Goal: Transaction & Acquisition: Download file/media

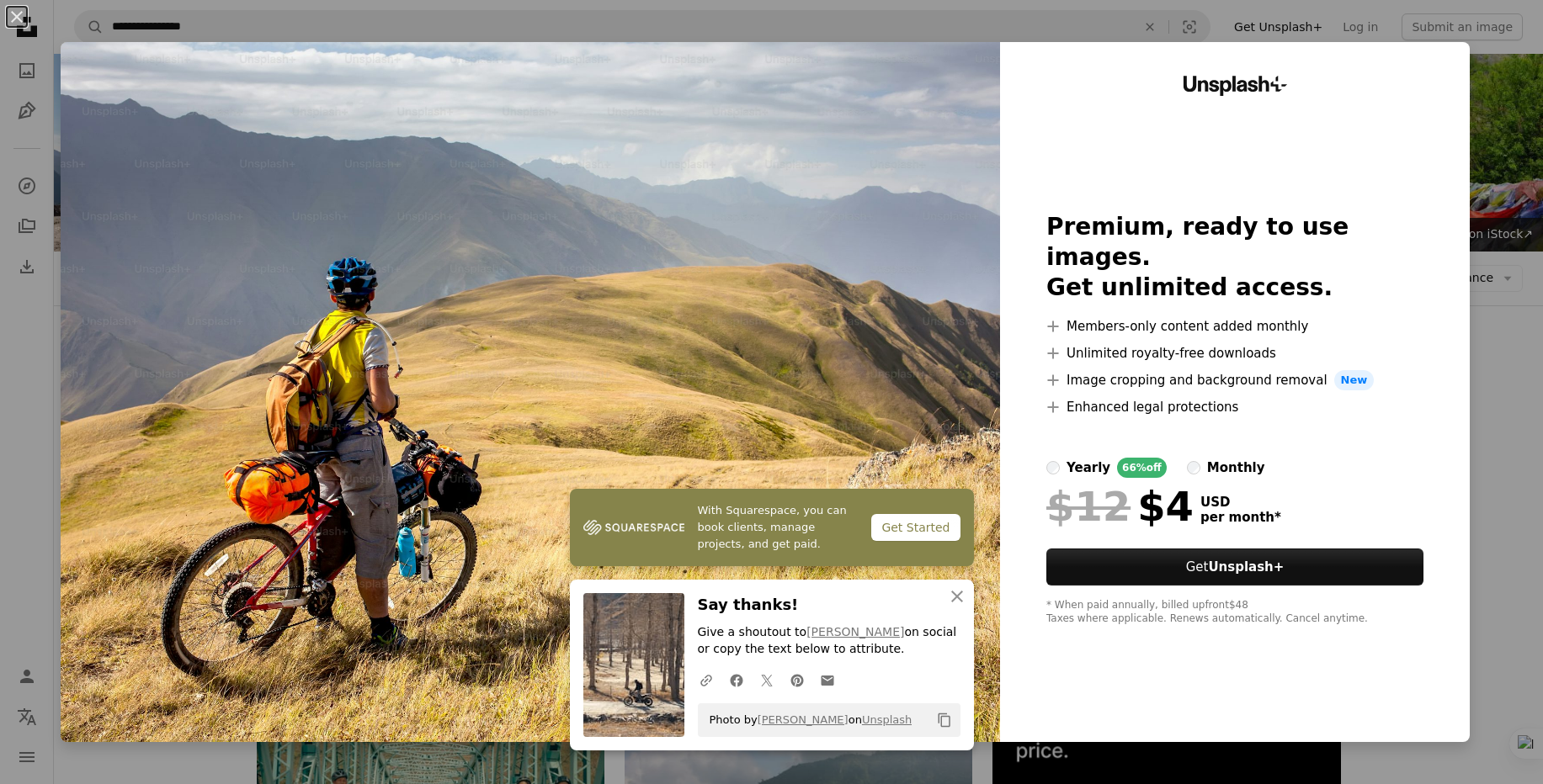
scroll to position [913, 0]
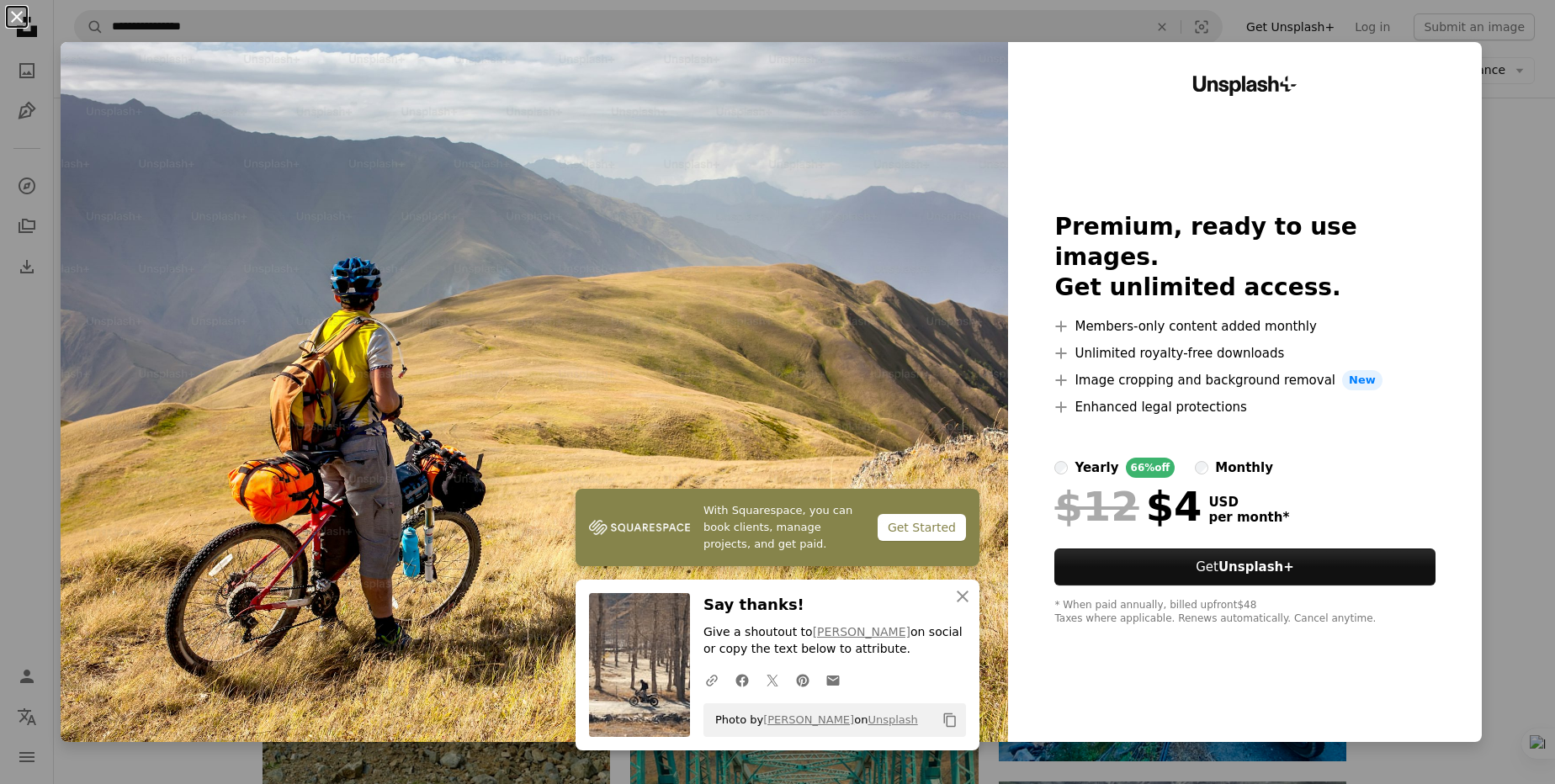
click at [14, 11] on button "An X shape" at bounding box center [17, 17] width 20 height 20
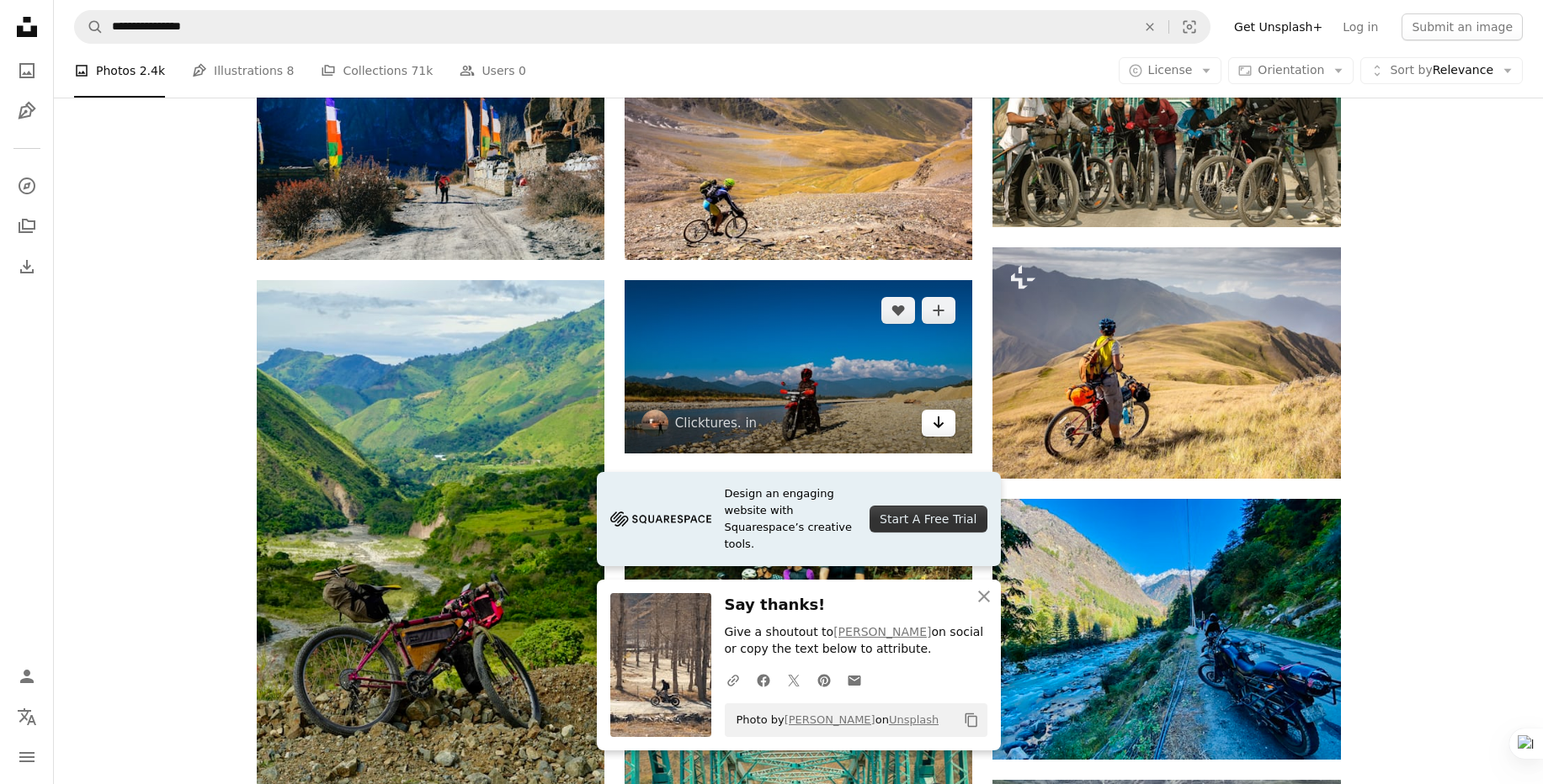
click at [947, 427] on link "Arrow pointing down" at bounding box center [938, 423] width 34 height 27
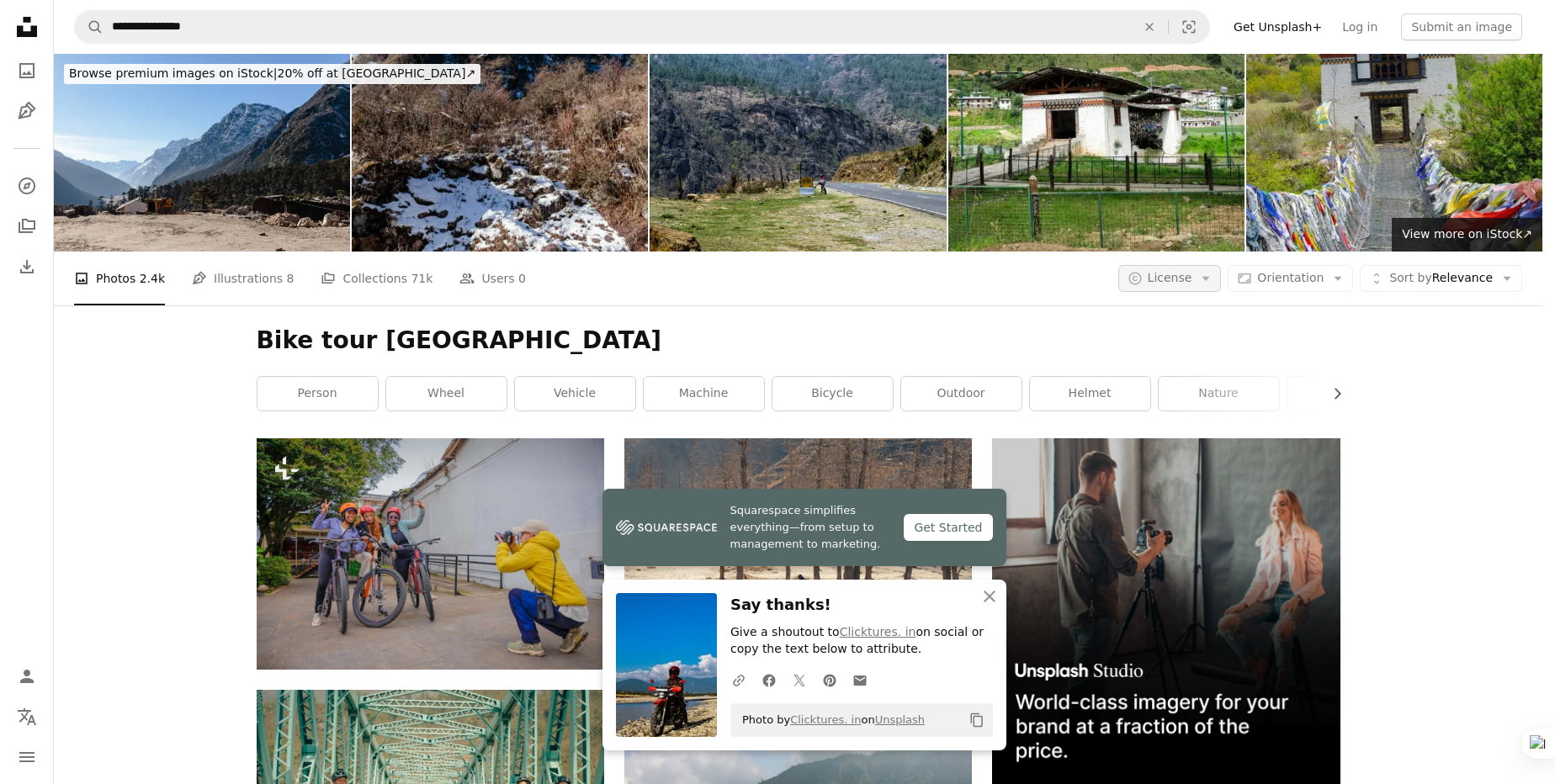
scroll to position [1466, 0]
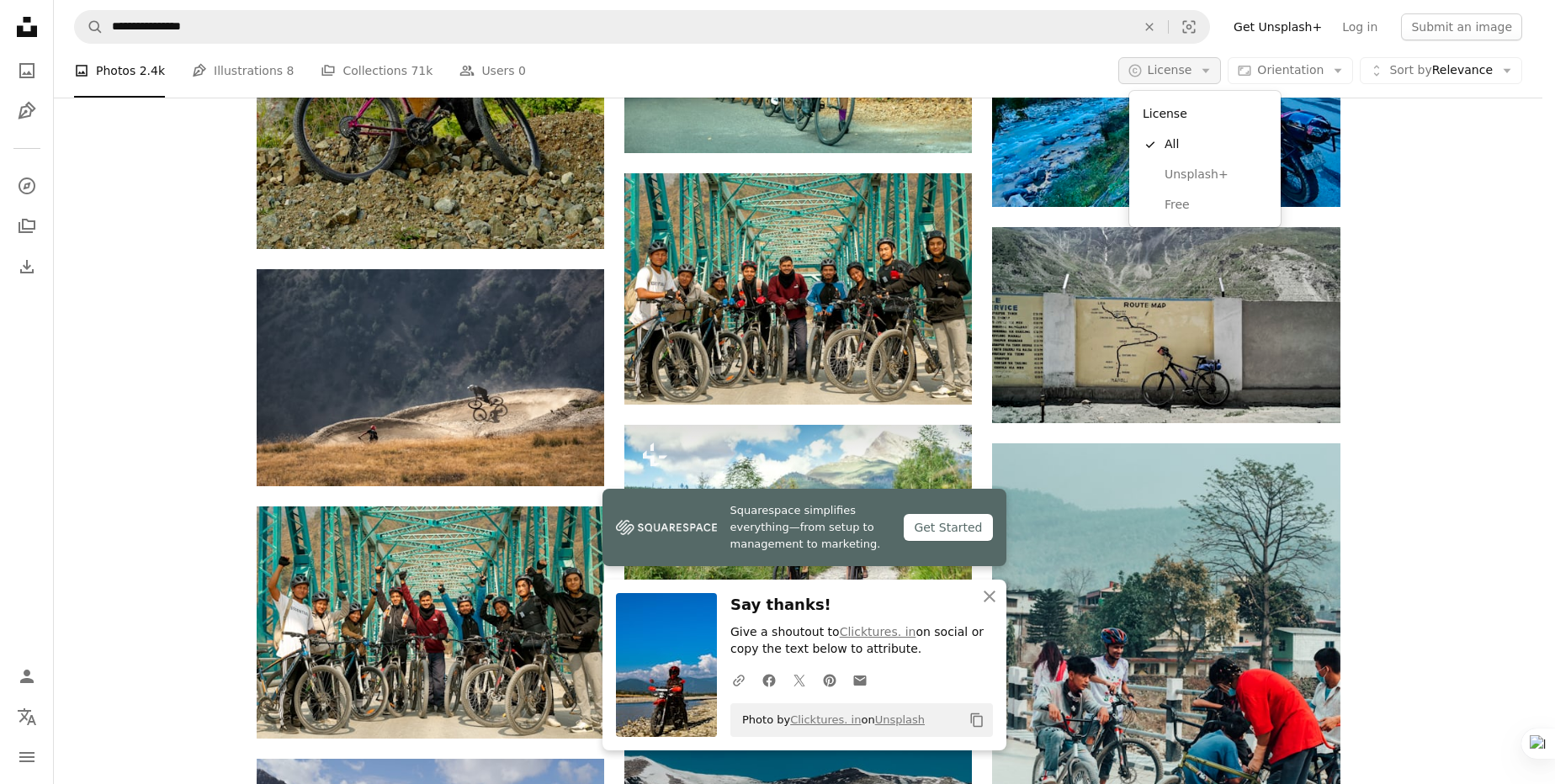
click at [1206, 66] on icon "Arrow down" at bounding box center [1205, 70] width 15 height 15
click at [1174, 205] on span "Free" at bounding box center [1216, 204] width 103 height 17
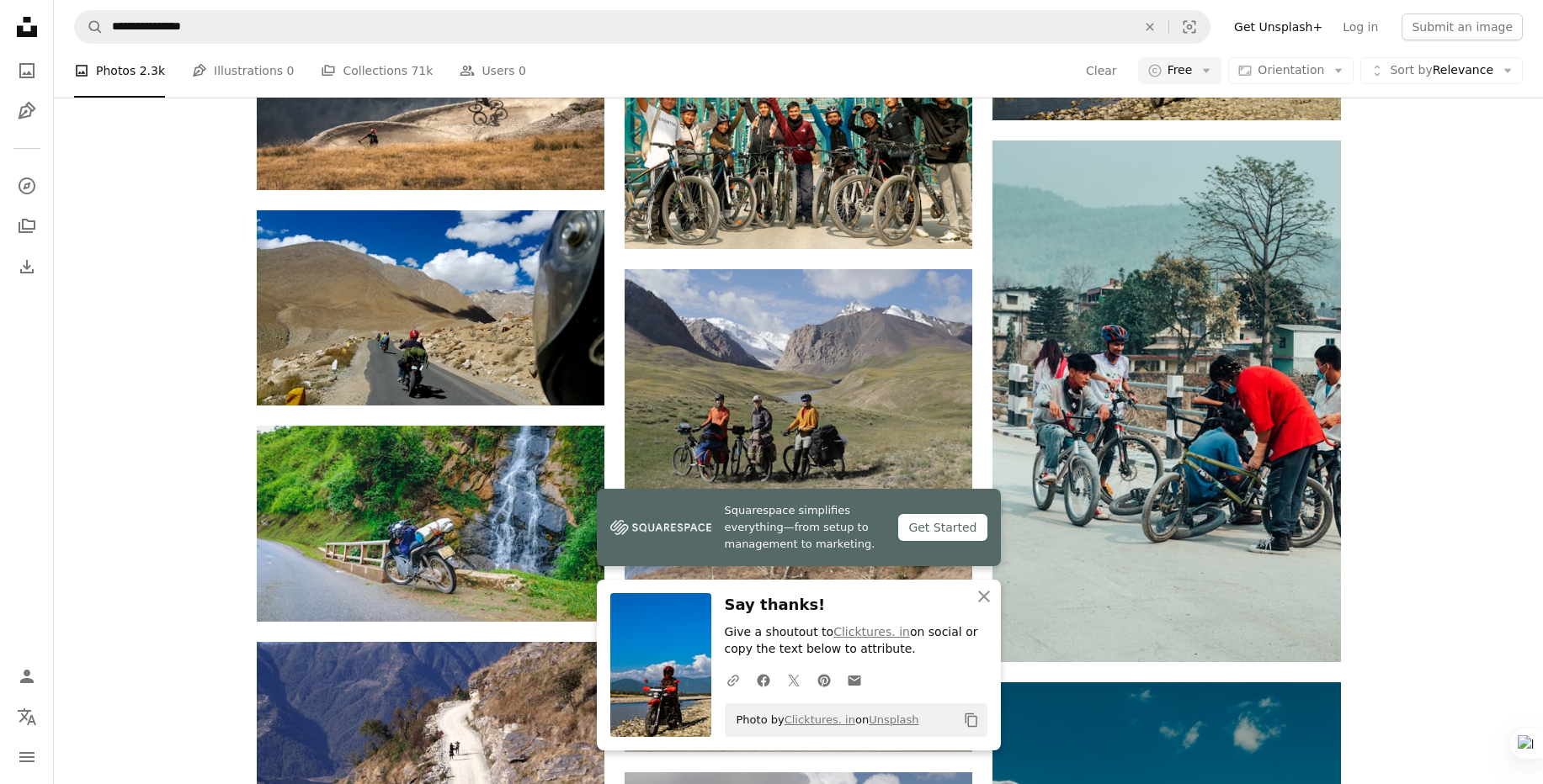
scroll to position [783, 0]
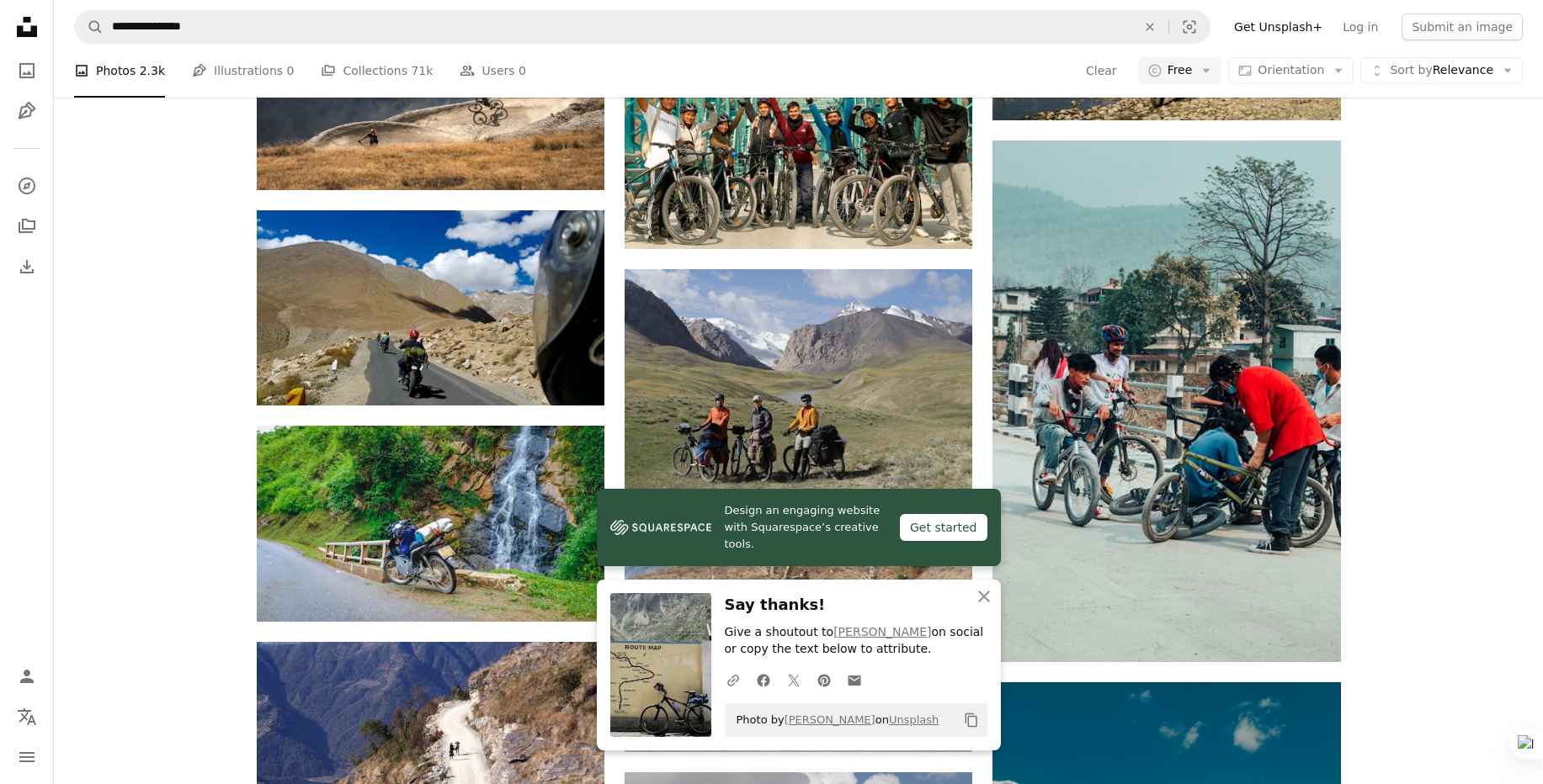
scroll to position [1386, 0]
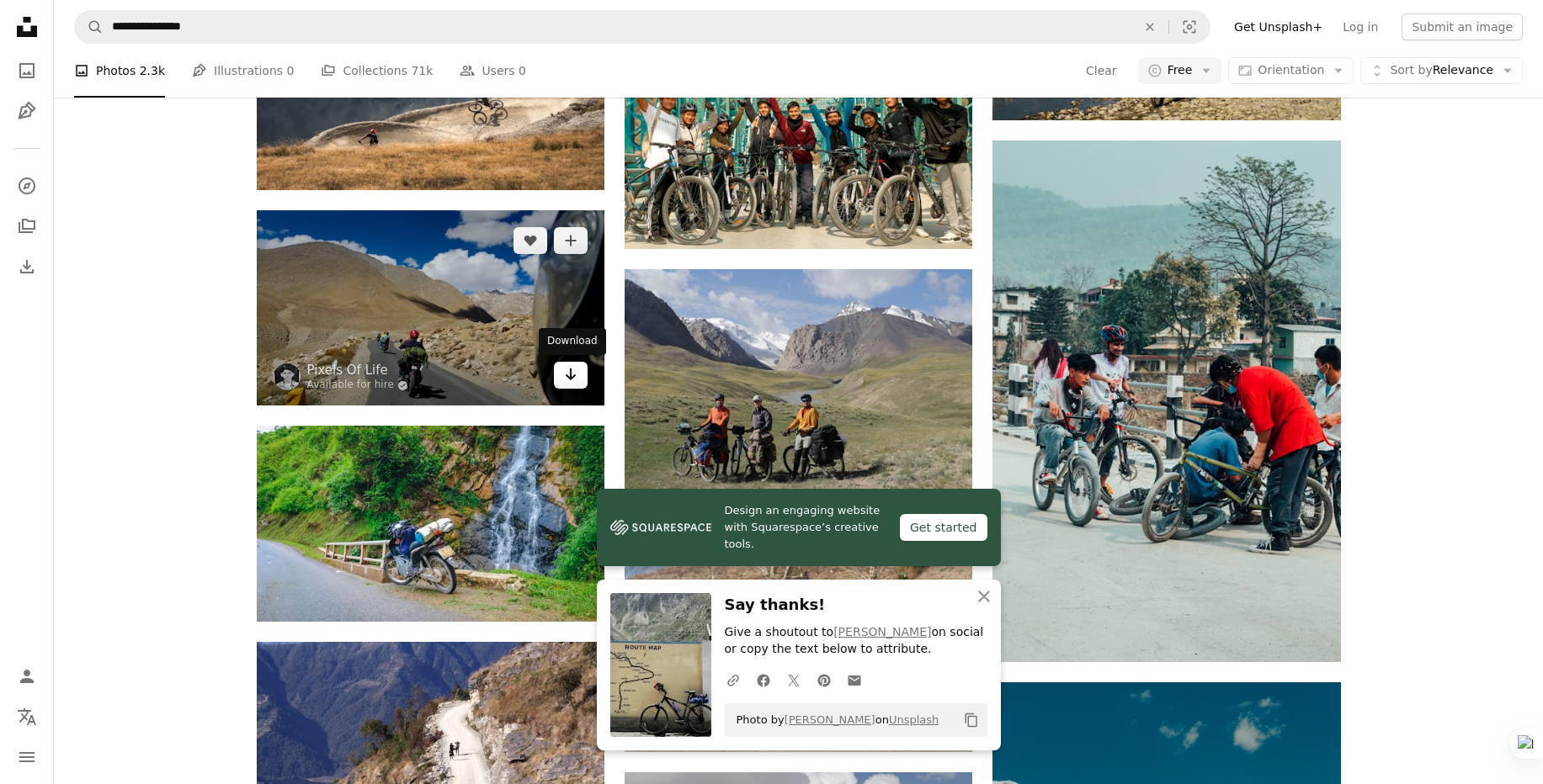
click at [574, 380] on icon "Download" at bounding box center [571, 374] width 11 height 12
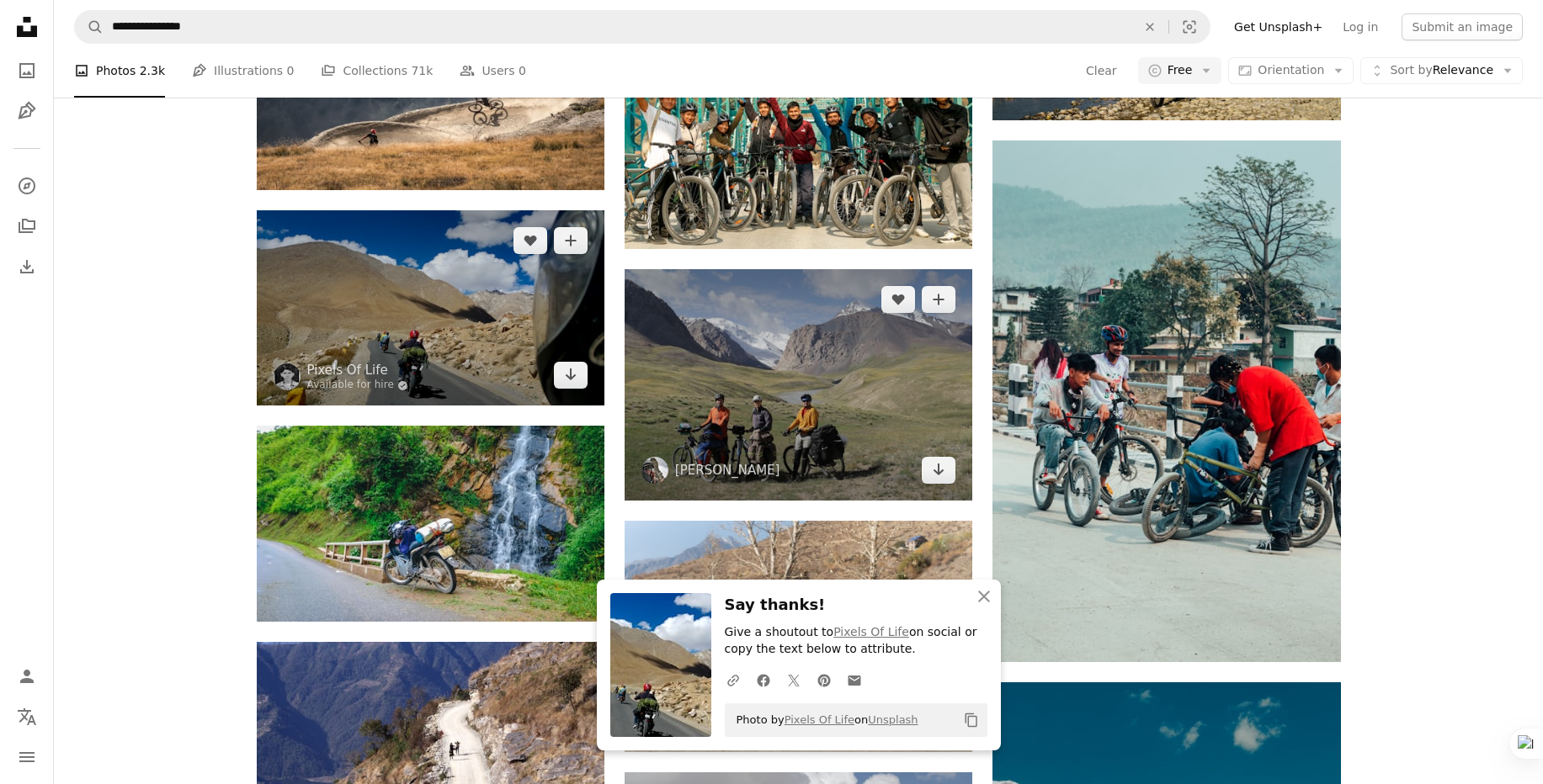
scroll to position [1561, 0]
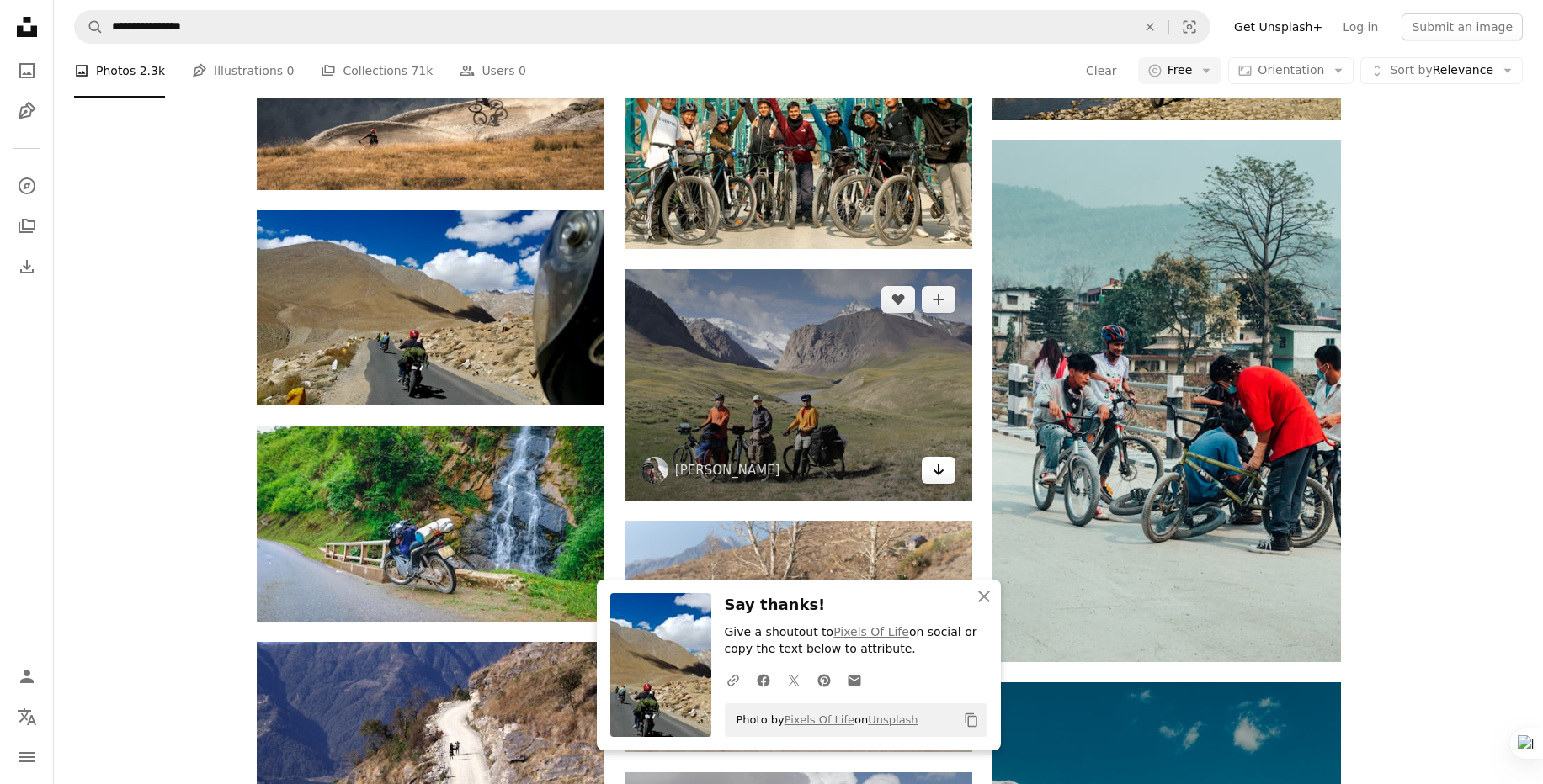
click at [954, 457] on link "Arrow pointing down" at bounding box center [938, 470] width 34 height 27
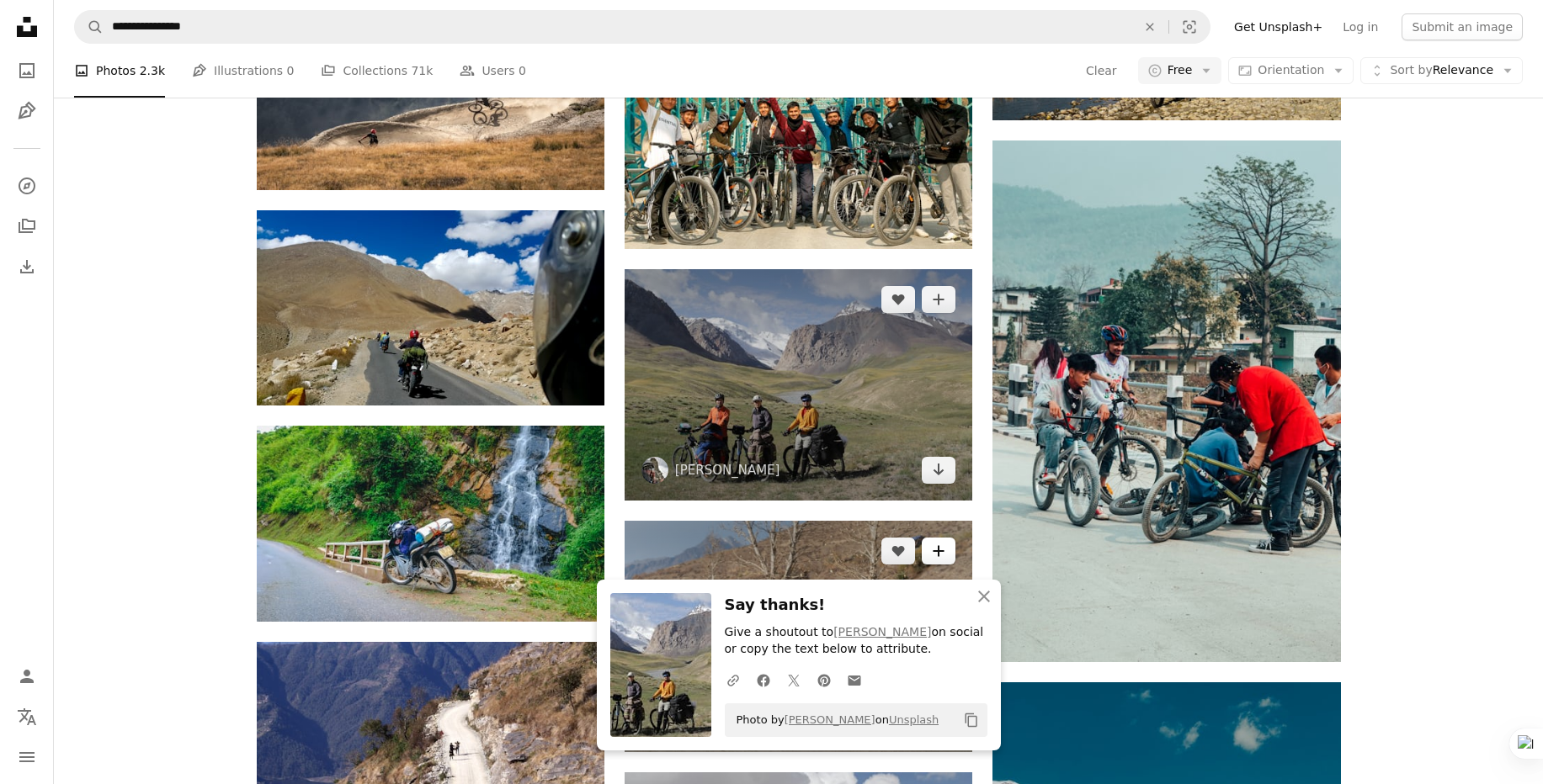
scroll to position [1981, 0]
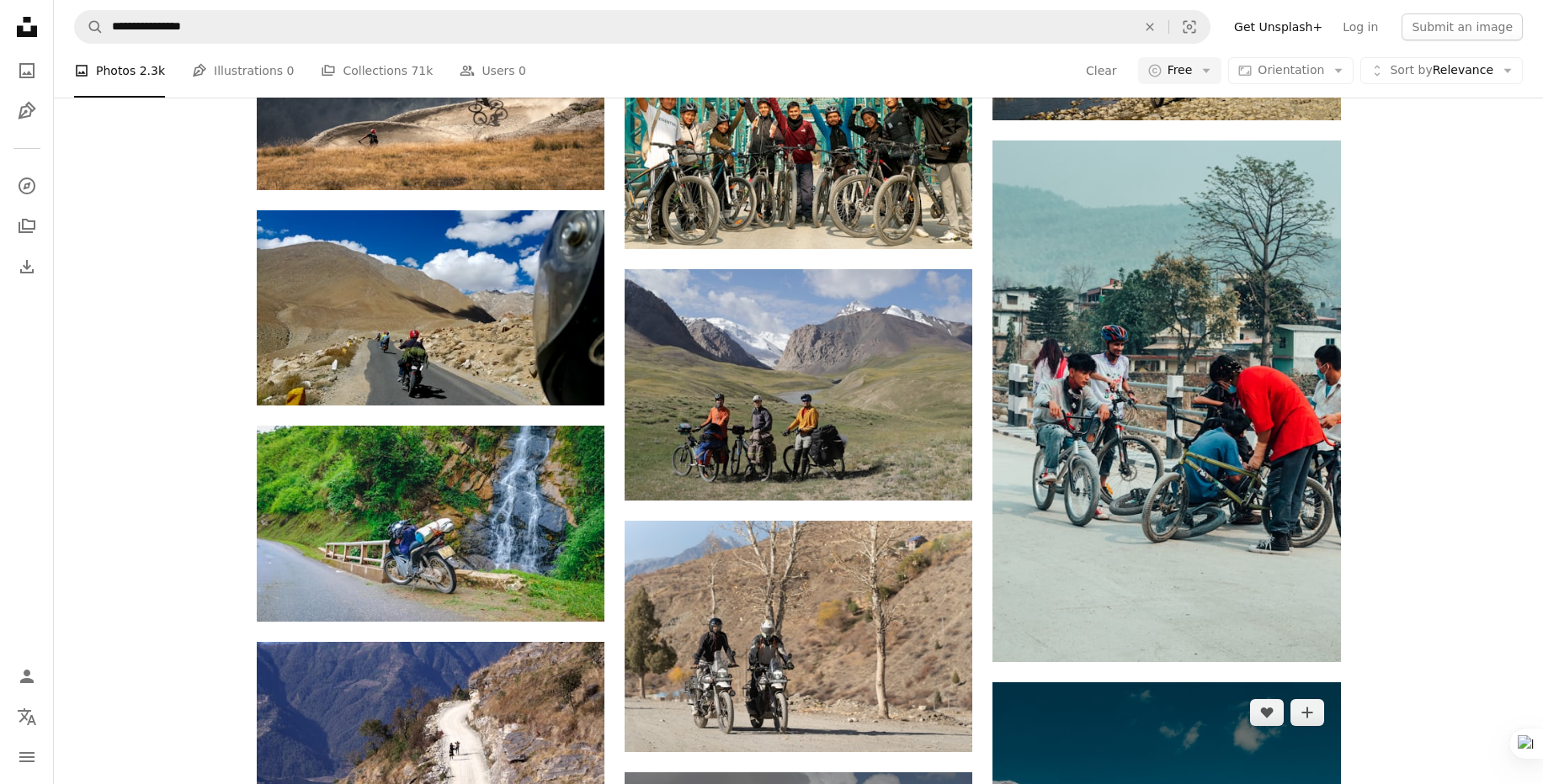
scroll to position [3672, 0]
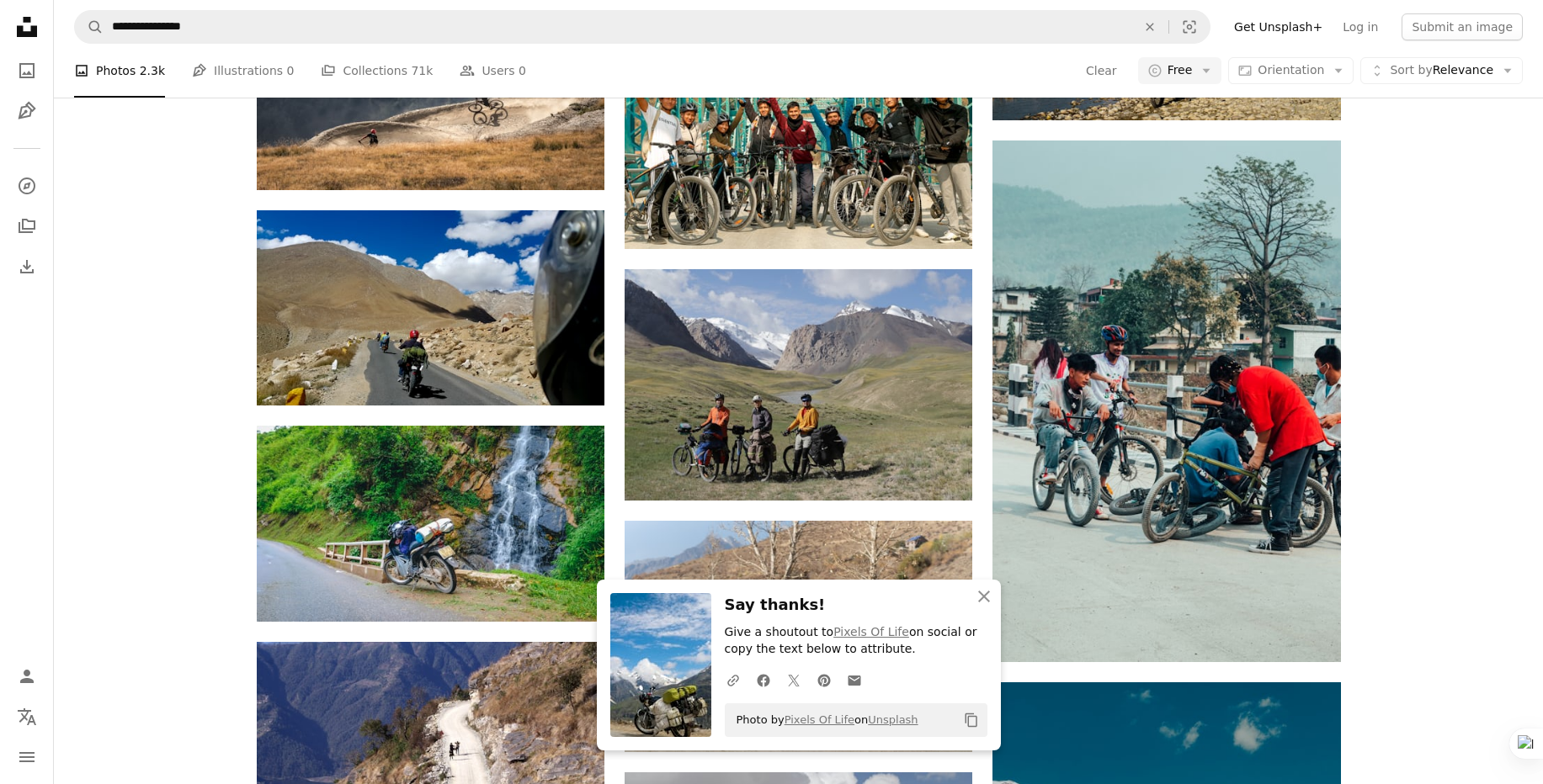
scroll to position [3832, 0]
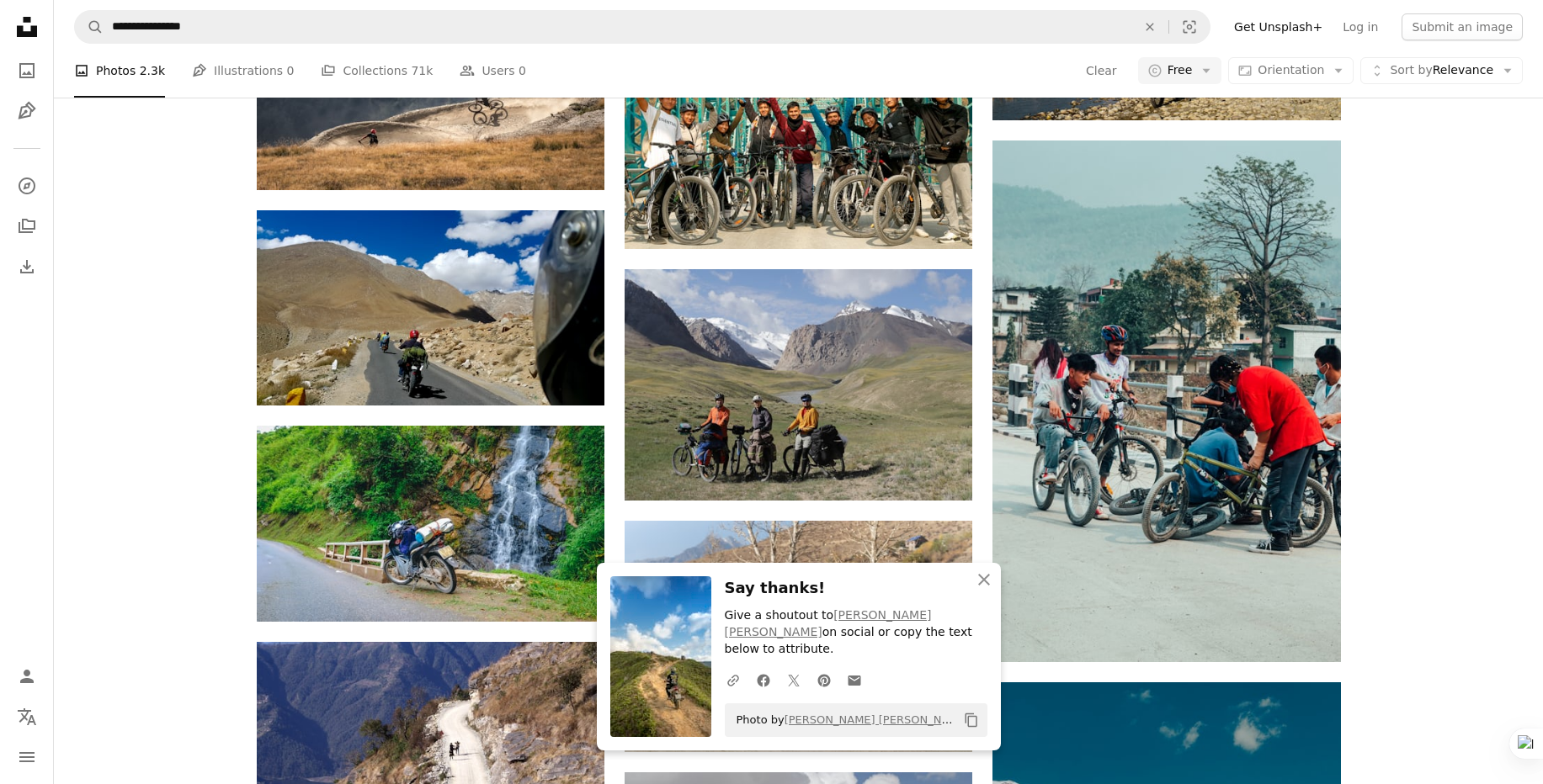
scroll to position [4668, 0]
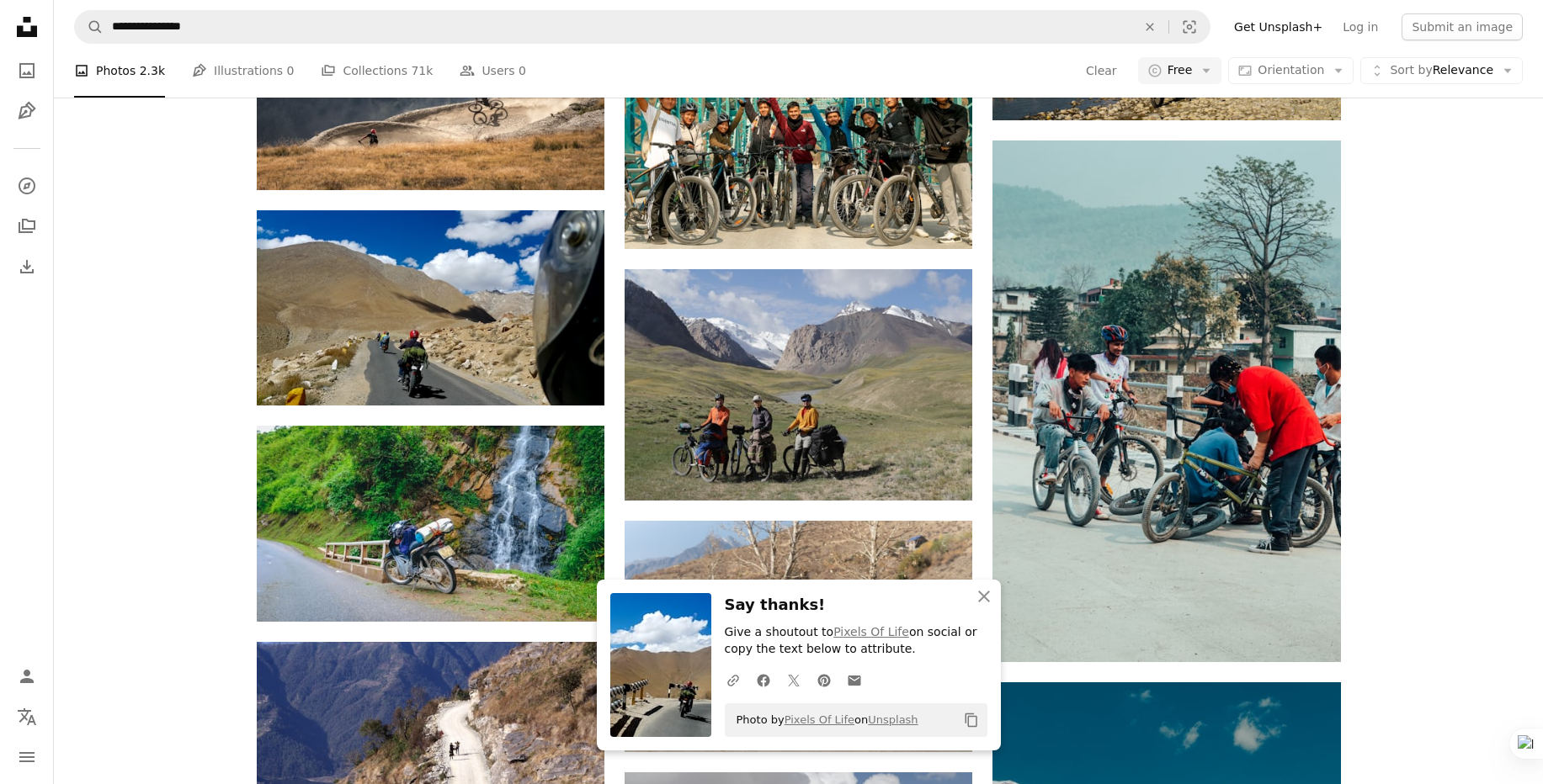
scroll to position [4822, 0]
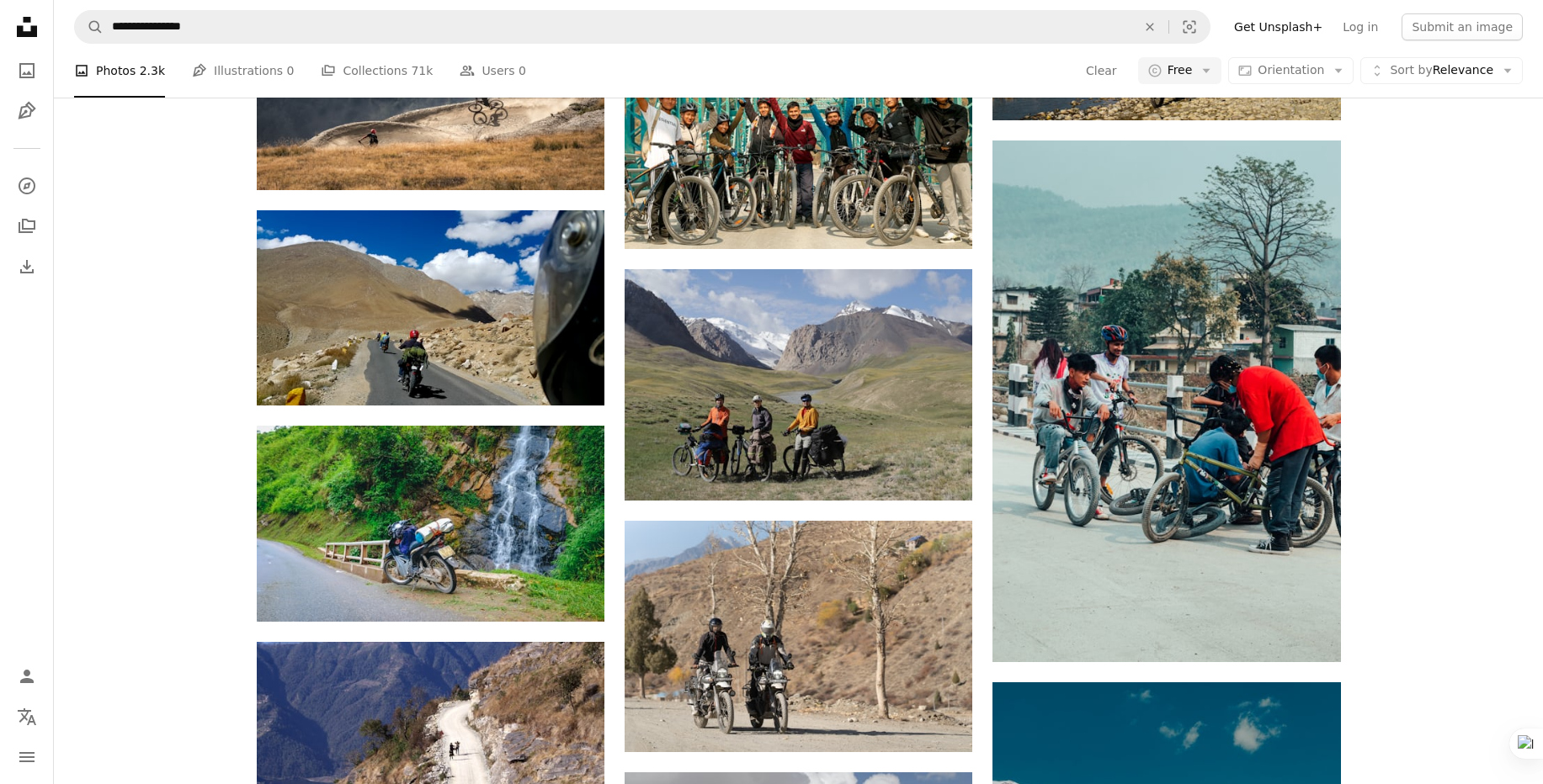
scroll to position [6552, 0]
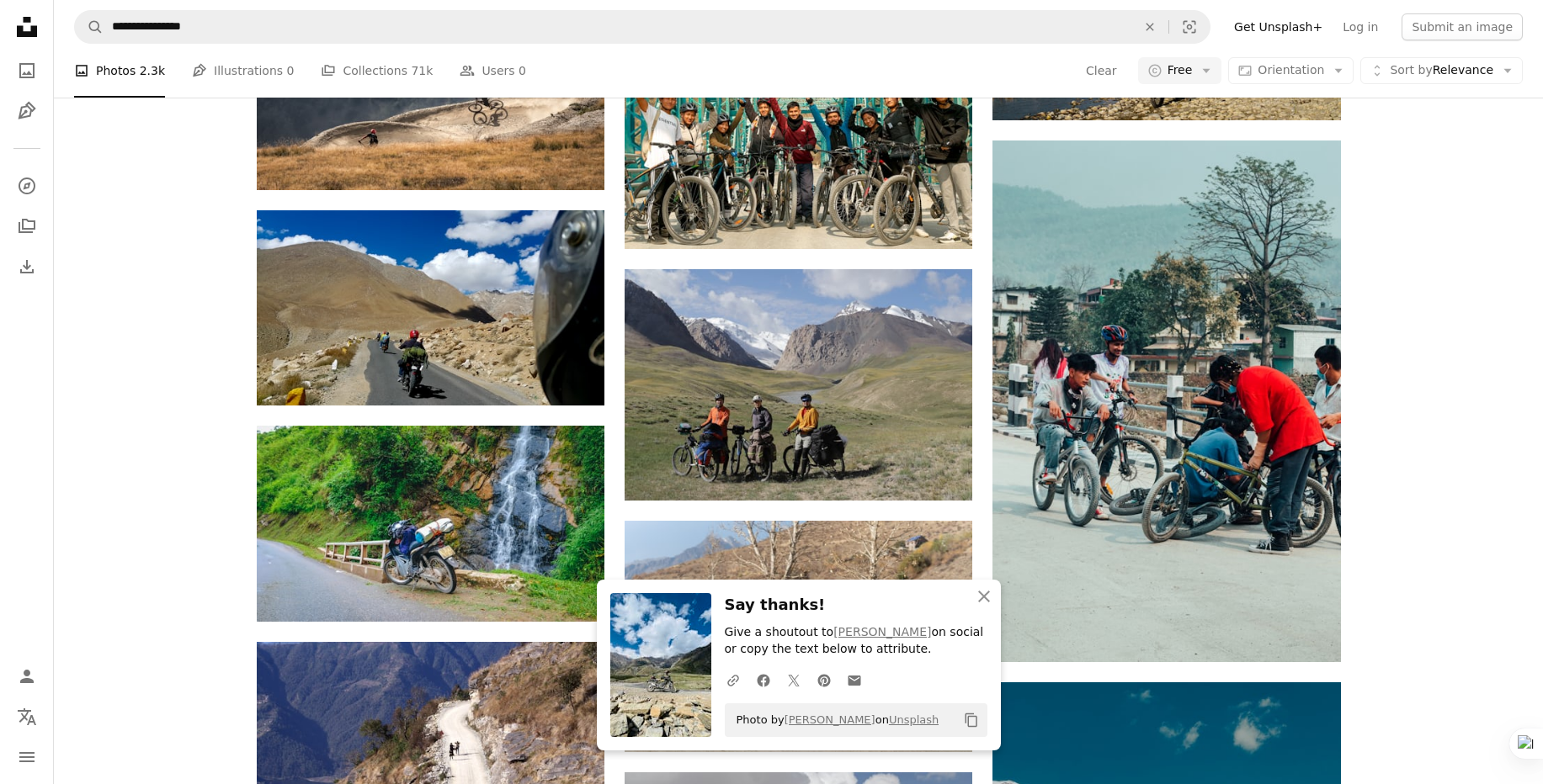
scroll to position [7255, 0]
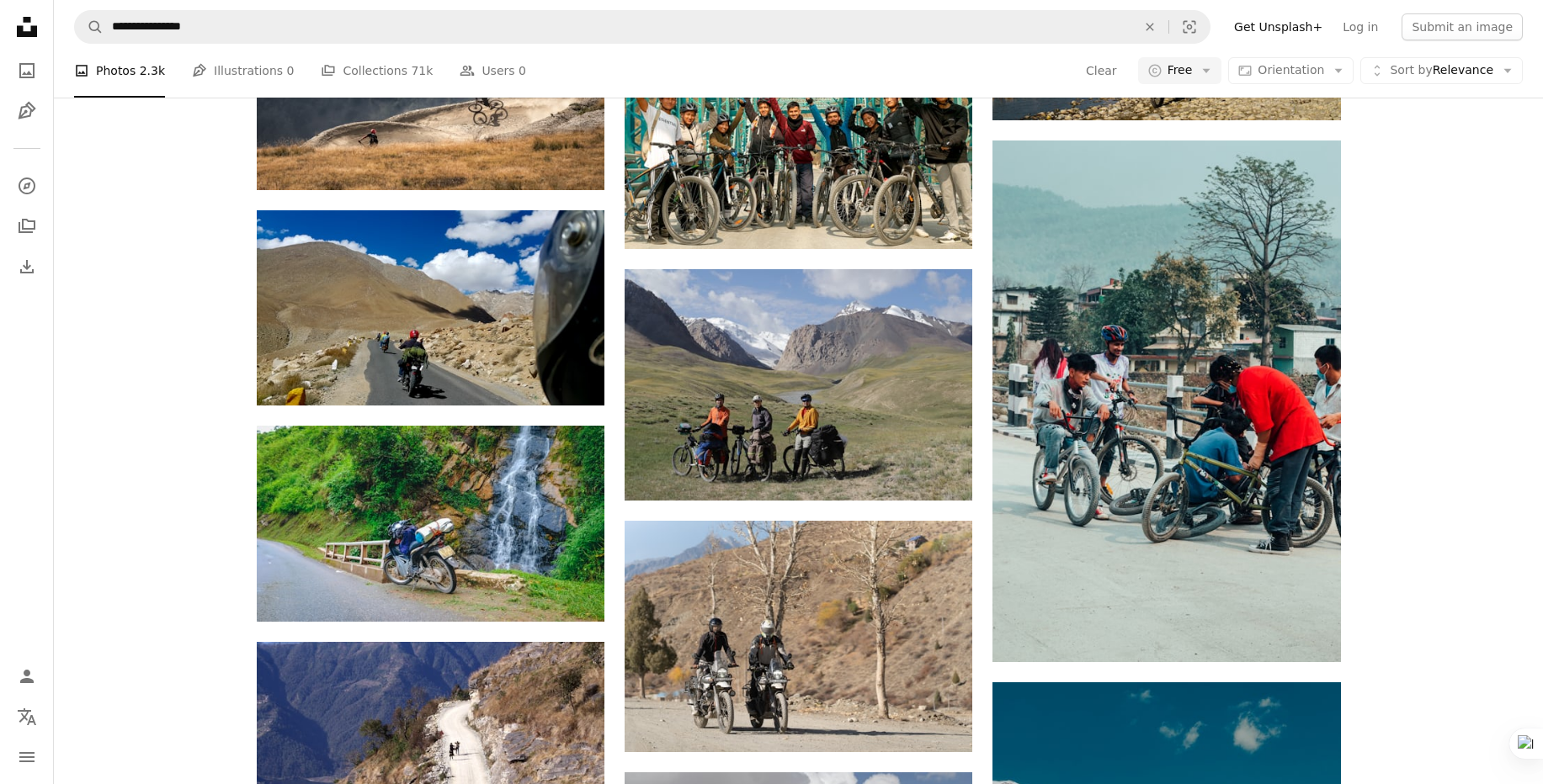
scroll to position [8403, 0]
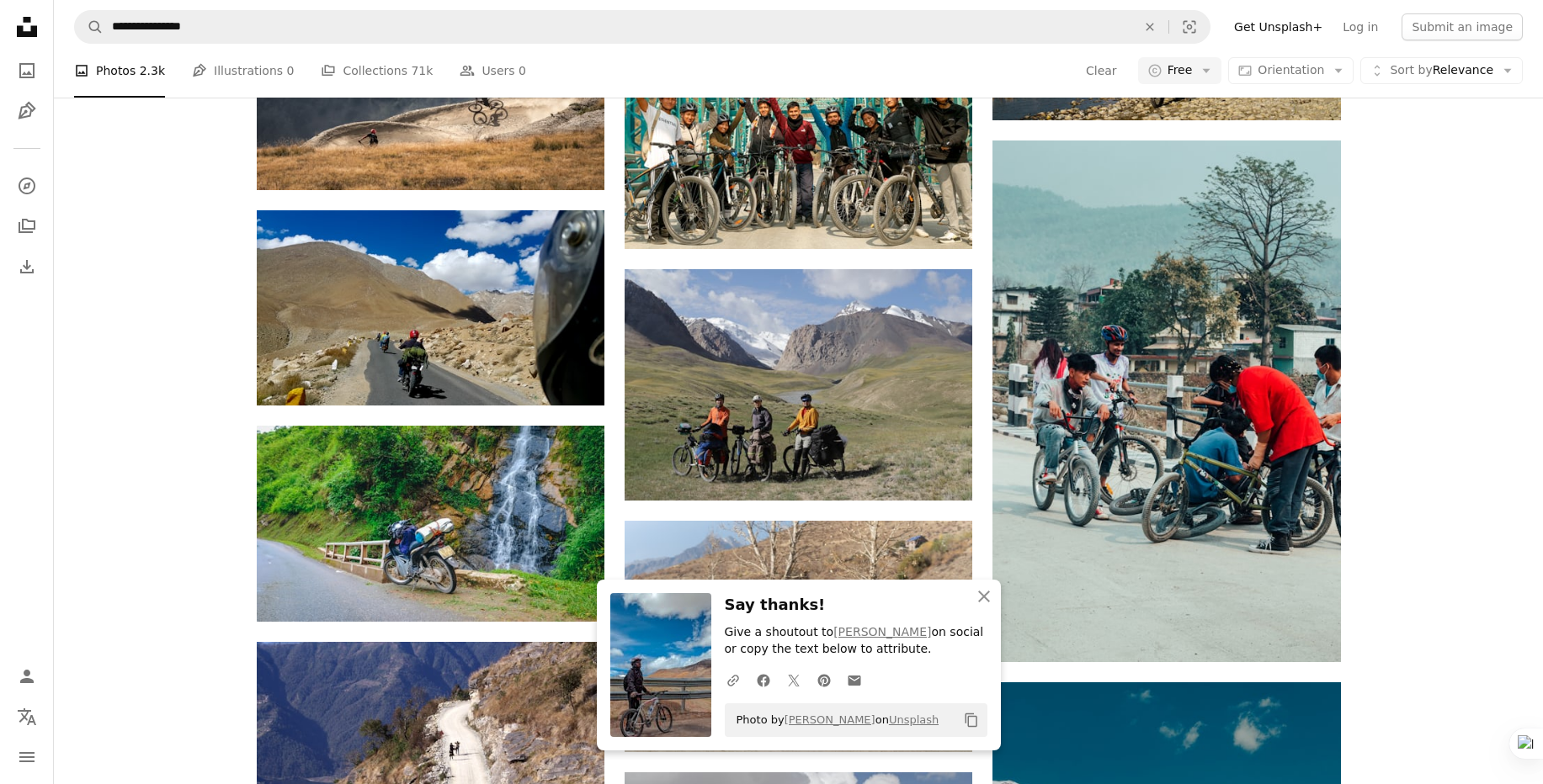
scroll to position [9520, 0]
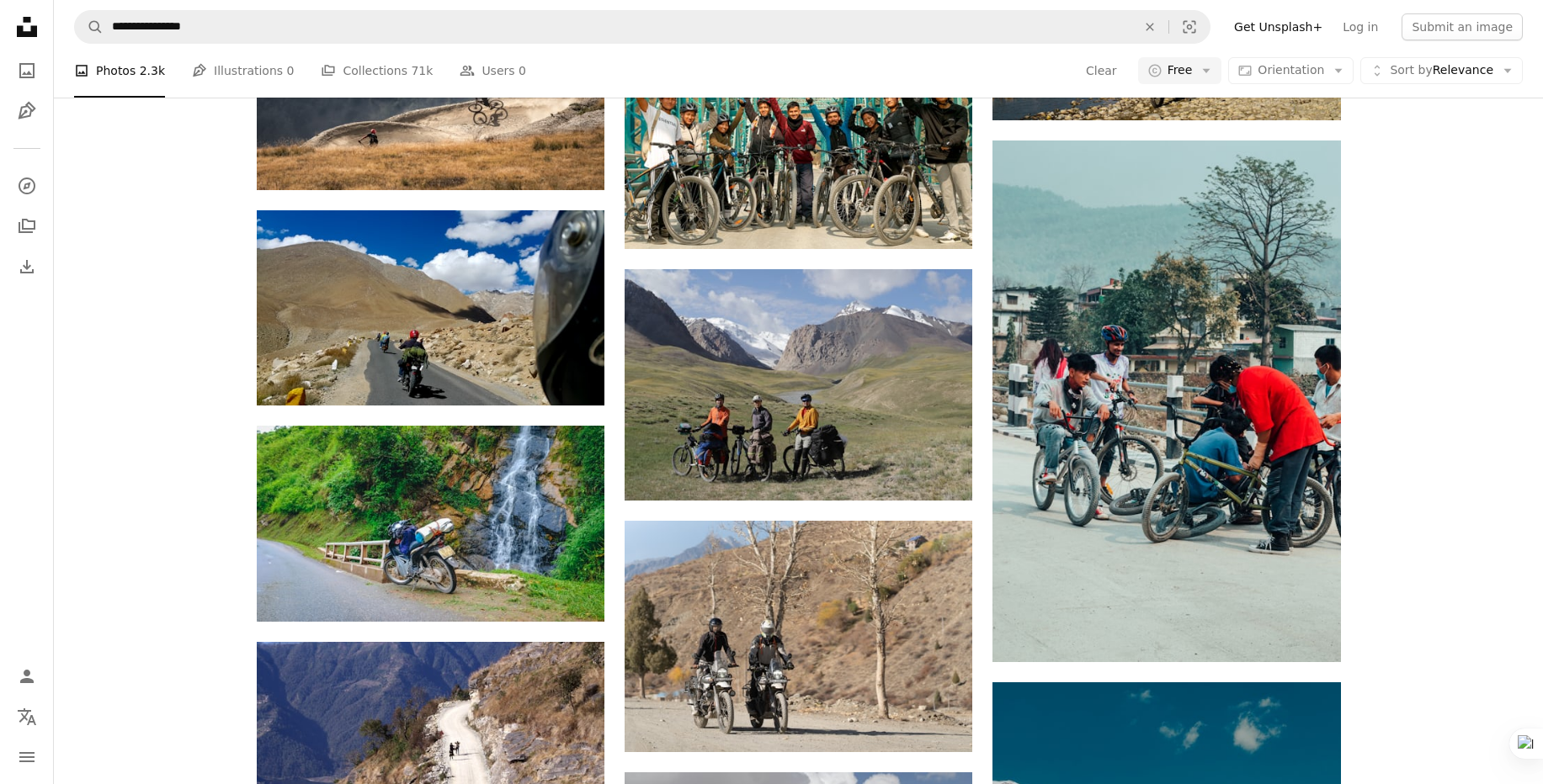
scroll to position [11694, 0]
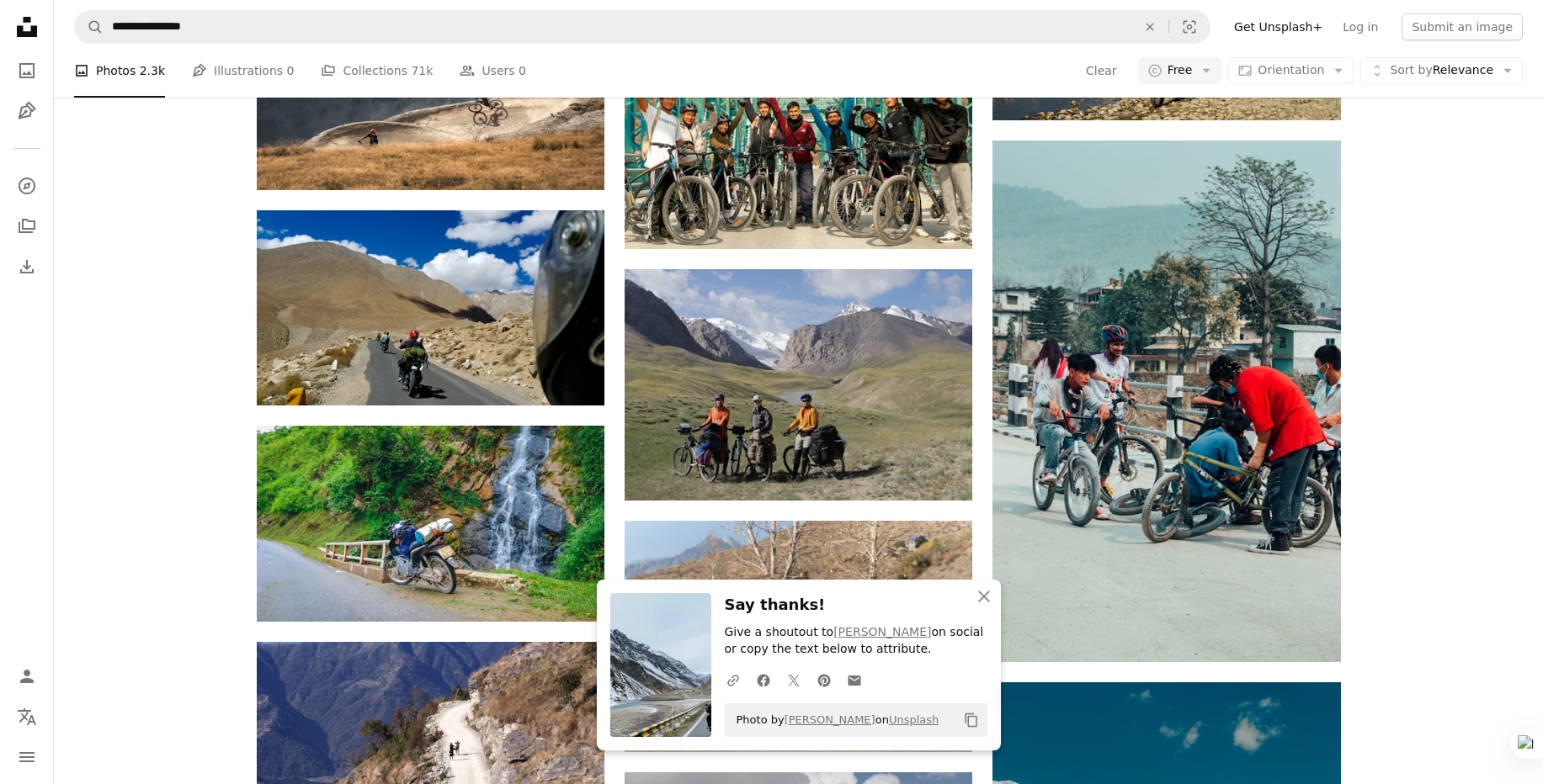
scroll to position [12039, 0]
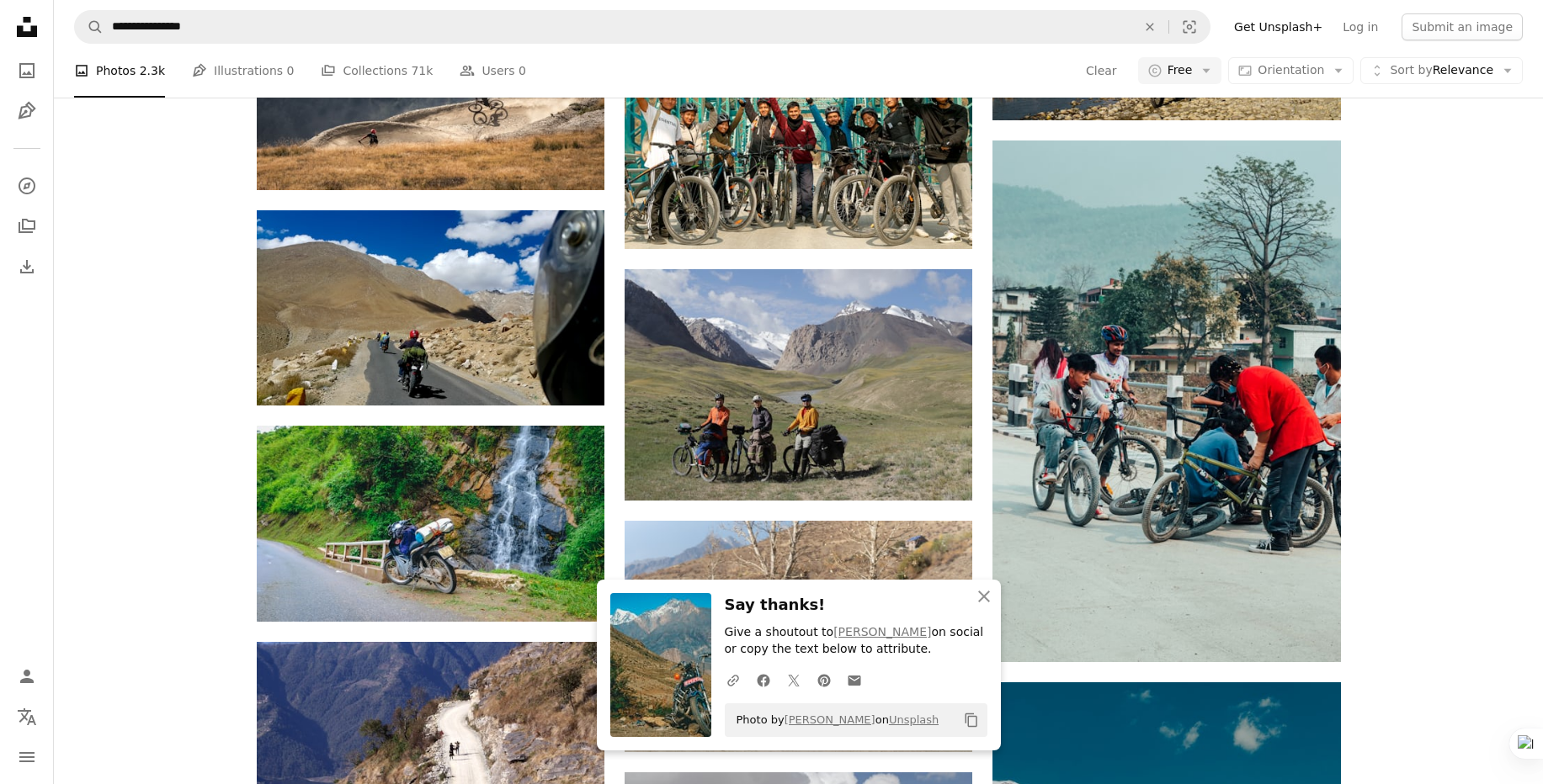
scroll to position [13030, 0]
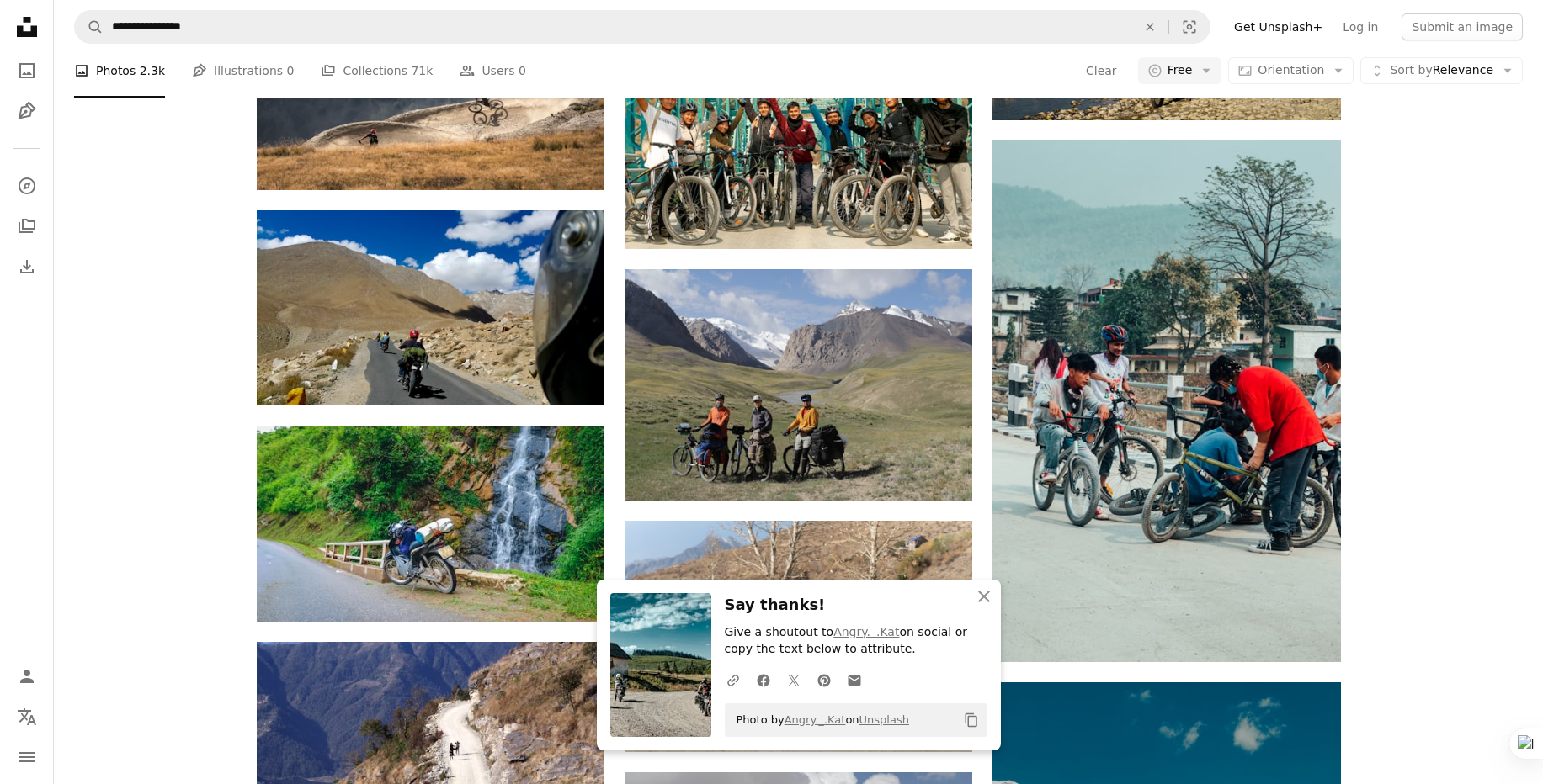
scroll to position [15265, 0]
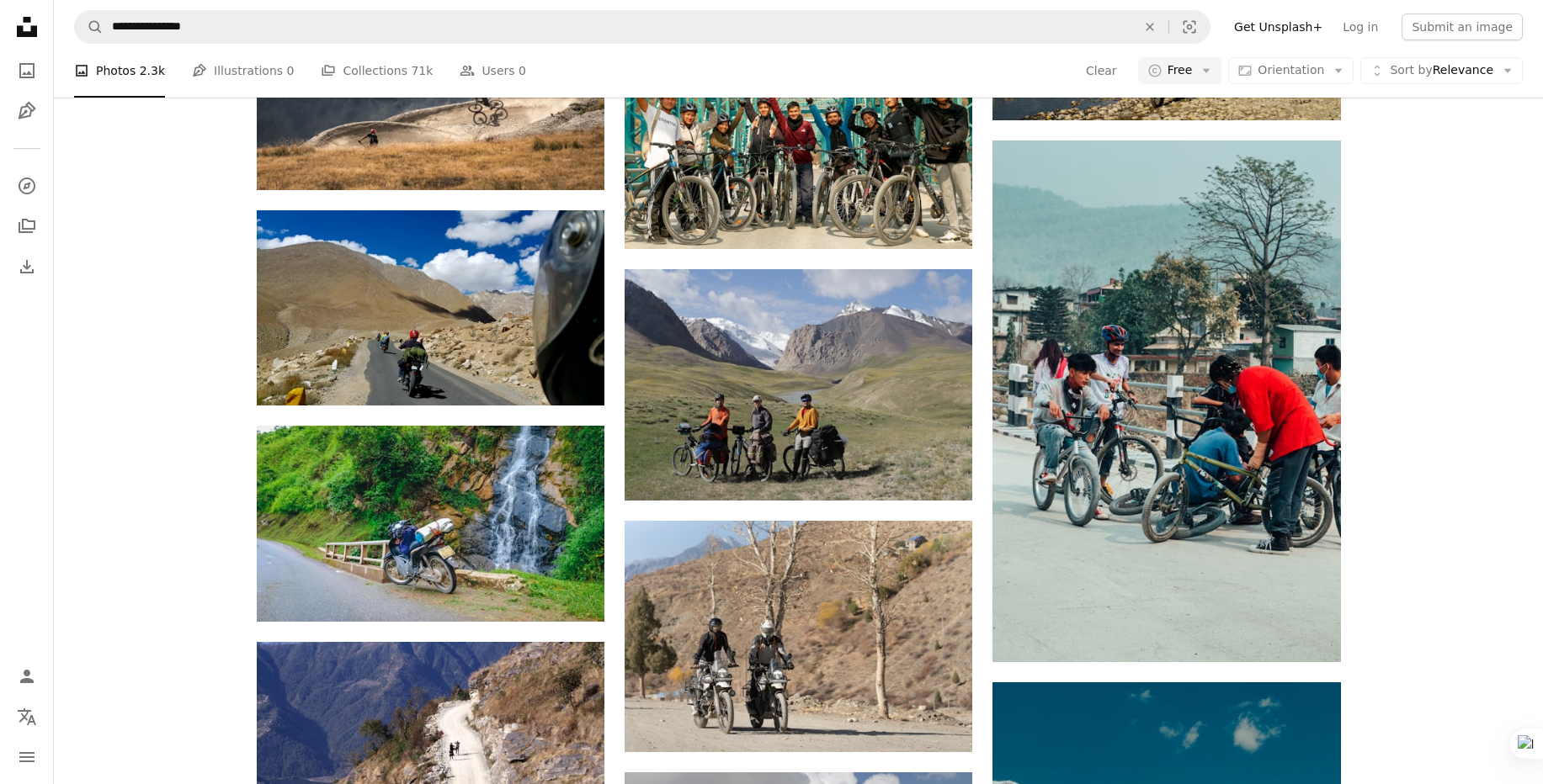
scroll to position [16995, 0]
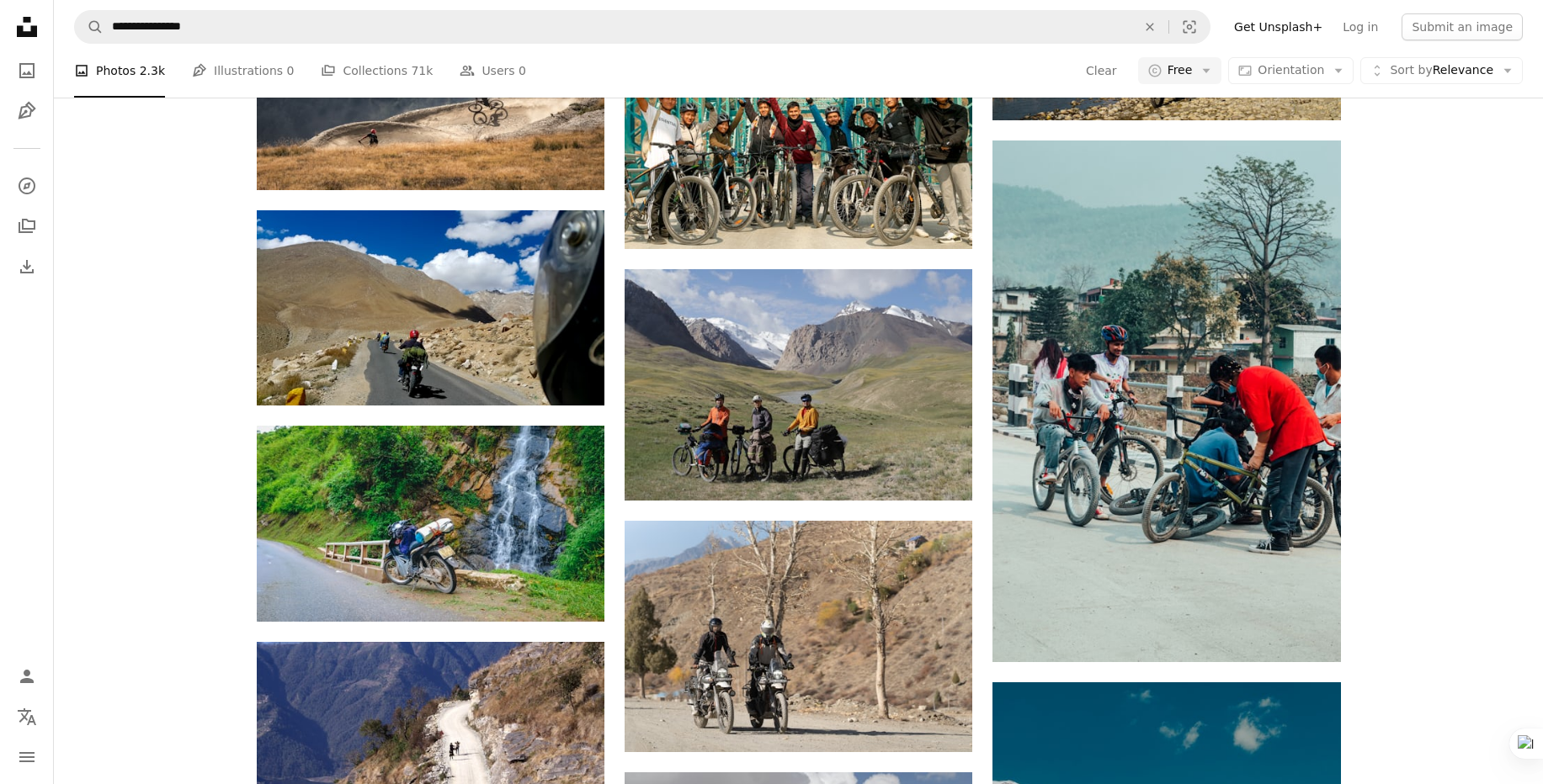
scroll to position [33984, 0]
